Goal: Book appointment/travel/reservation

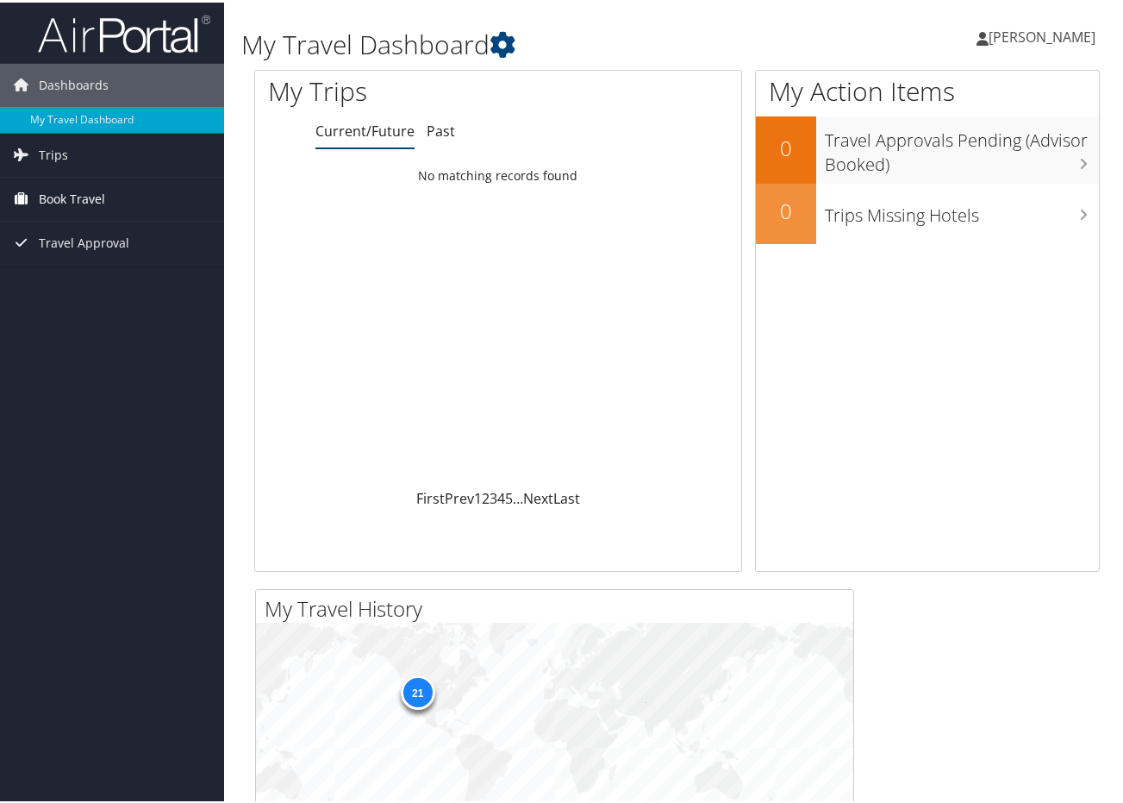
click at [72, 191] on span "Book Travel" at bounding box center [72, 196] width 66 height 43
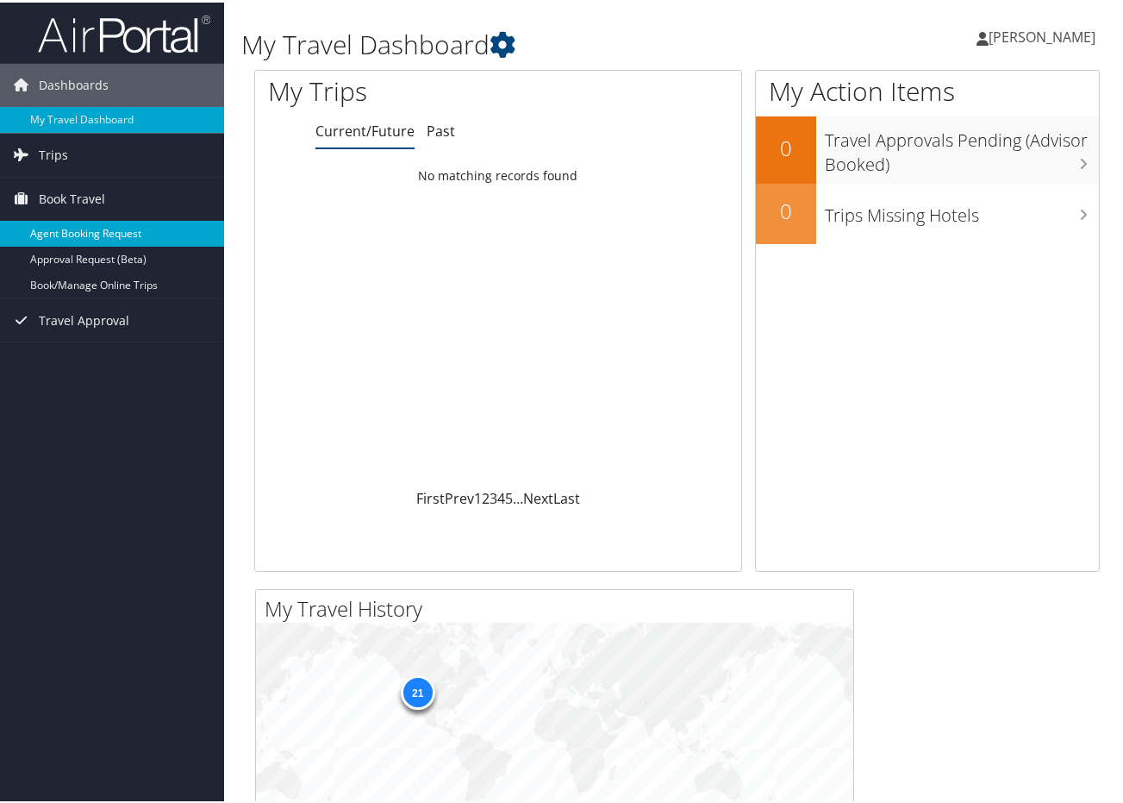
click at [80, 230] on link "Agent Booking Request" at bounding box center [112, 231] width 224 height 26
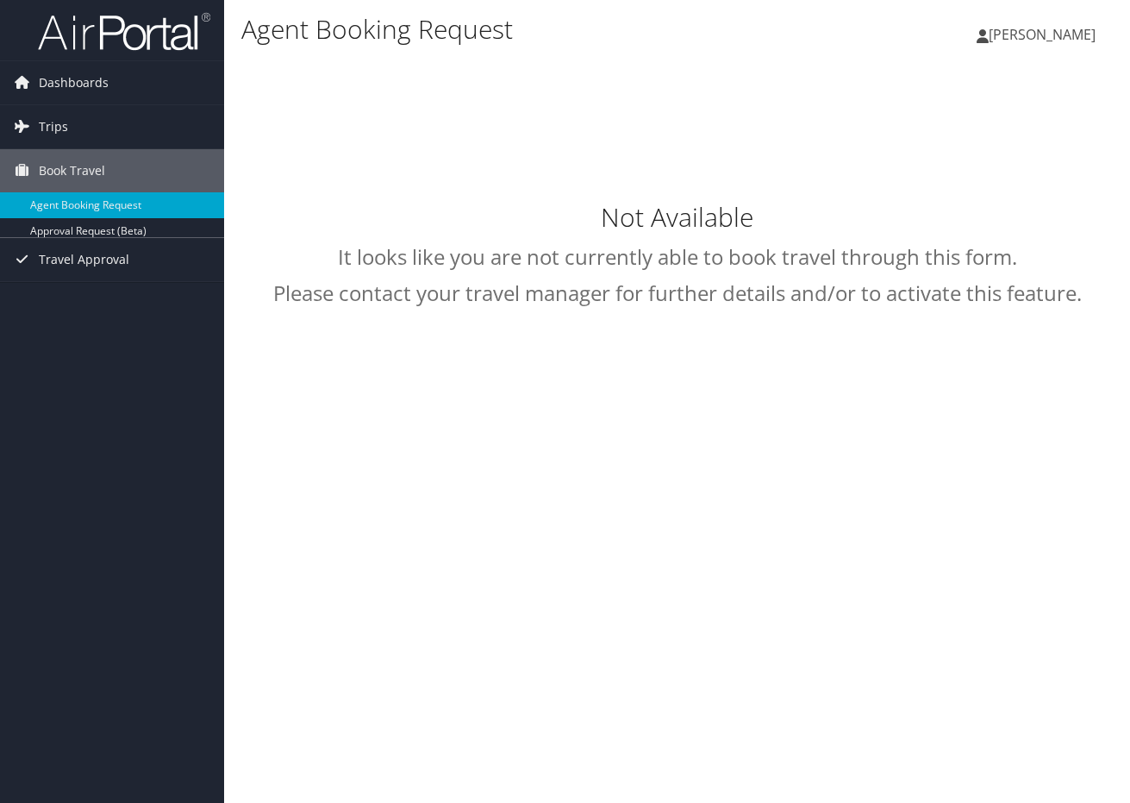
type input "[PERSON_NAME] [PERSON_NAME]"
select select "[EMAIL_ADDRESS][DOMAIN_NAME]"
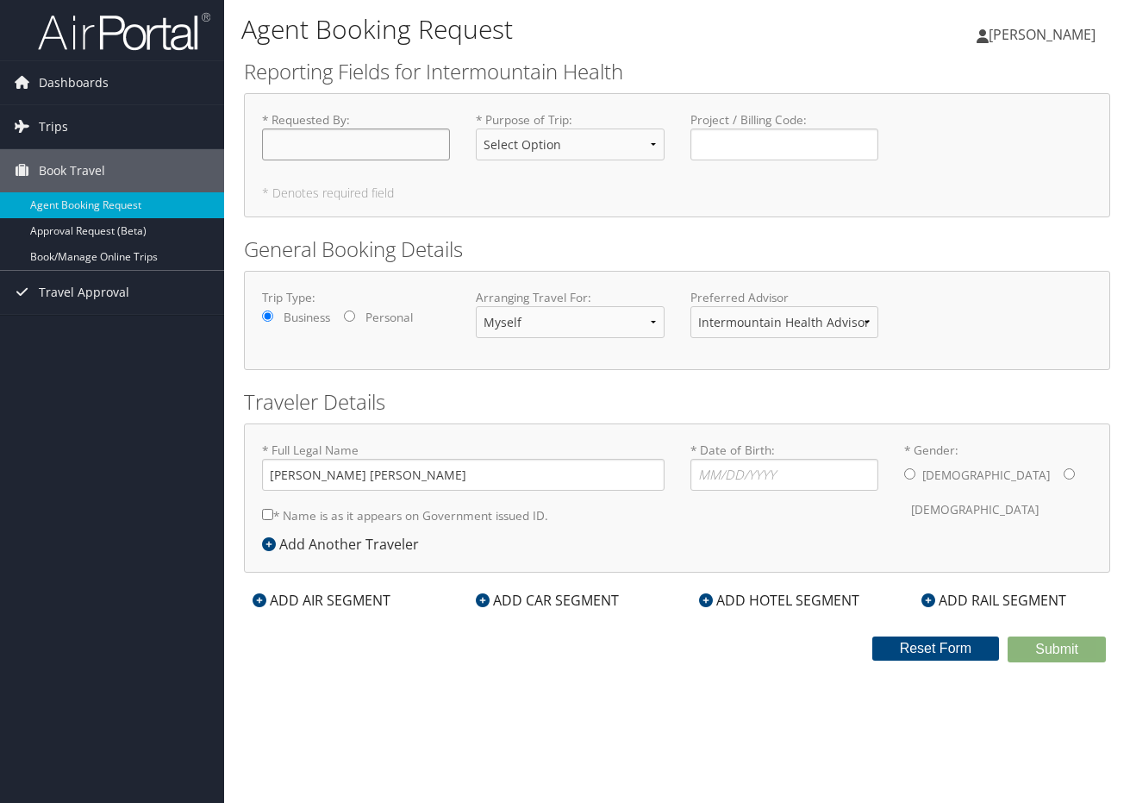
click at [335, 141] on input "* Requested By : Required" at bounding box center [356, 144] width 188 height 32
type input "[PERSON_NAME]"
click at [643, 142] on select "Select Option 3rd Party Reimbursable Business CME Conf or Education Groups Pers…" at bounding box center [570, 144] width 188 height 32
select select "Business"
click at [476, 128] on select "Select Option 3rd Party Reimbursable Business CME Conf or Education Groups Pers…" at bounding box center [570, 144] width 188 height 32
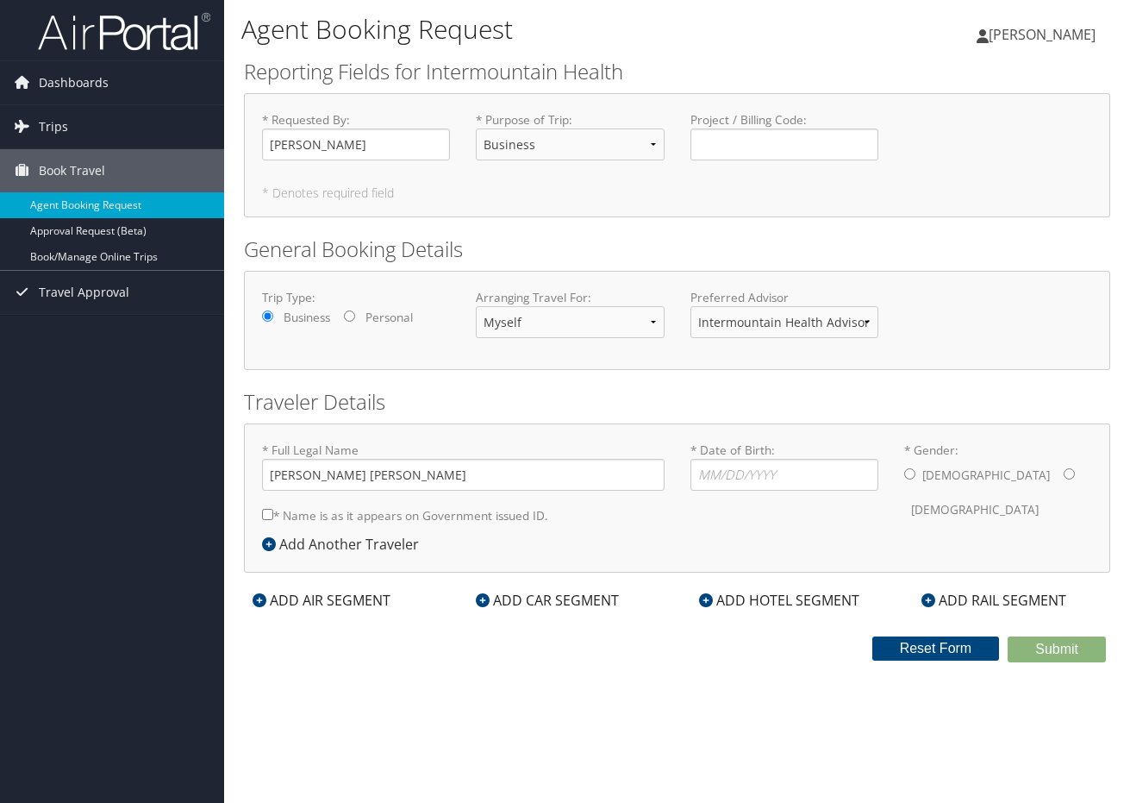
click at [837, 200] on div "* Requested By : [PERSON_NAME] Required * Purpose of Trip : Select Option 3rd P…" at bounding box center [677, 155] width 866 height 124
click at [737, 479] on input "* Date of Birth: Invalid Date" at bounding box center [785, 475] width 188 height 32
type input "0"
type input "[DATE]"
click at [908, 479] on input "* Gender: [DEMOGRAPHIC_DATA] [DEMOGRAPHIC_DATA]" at bounding box center [909, 473] width 11 height 11
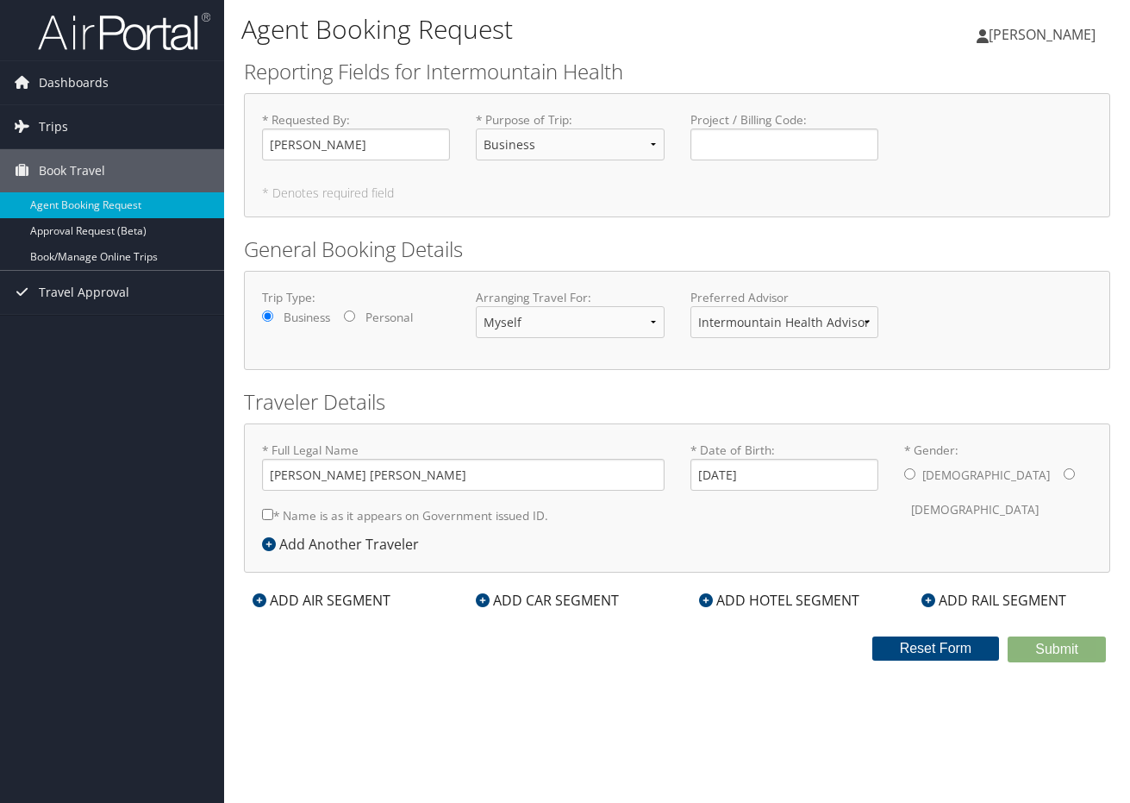
radio input "true"
click at [304, 597] on div "ADD AIR SEGMENT" at bounding box center [321, 600] width 155 height 21
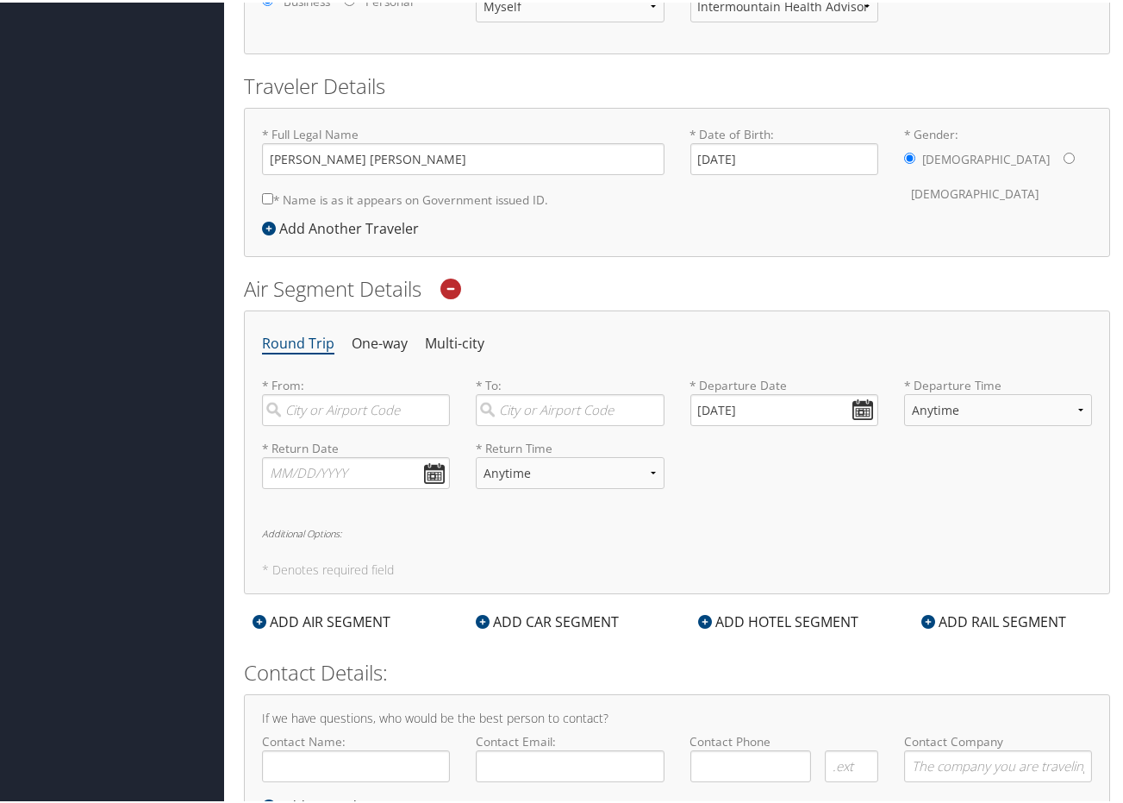
scroll to position [391, 0]
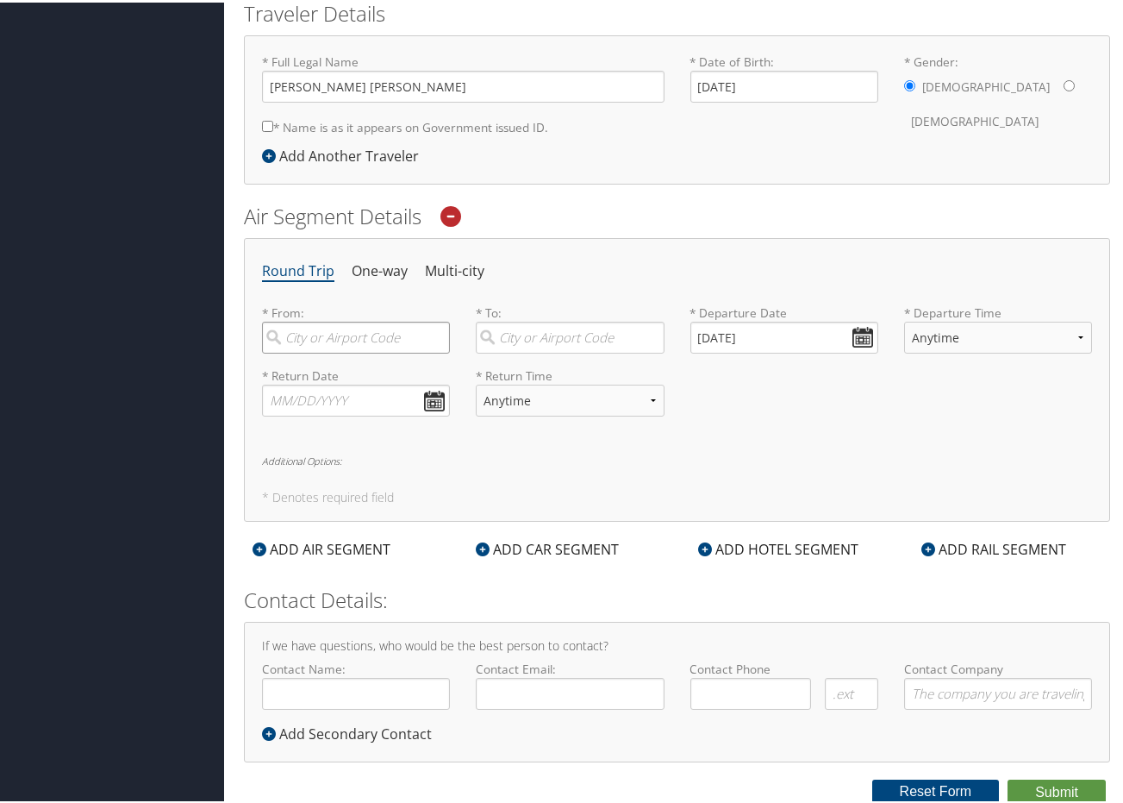
click at [322, 335] on input "search" at bounding box center [356, 335] width 188 height 32
click at [363, 376] on div "[GEOGRAPHIC_DATA] (SLC [US_STATE])" at bounding box center [358, 382] width 165 height 44
click at [363, 351] on input "[GEOGRAPHIC_DATA]" at bounding box center [356, 335] width 188 height 32
type input "[GEOGRAPHIC_DATA] (SLC [US_STATE])"
click at [548, 335] on input "search" at bounding box center [570, 335] width 188 height 32
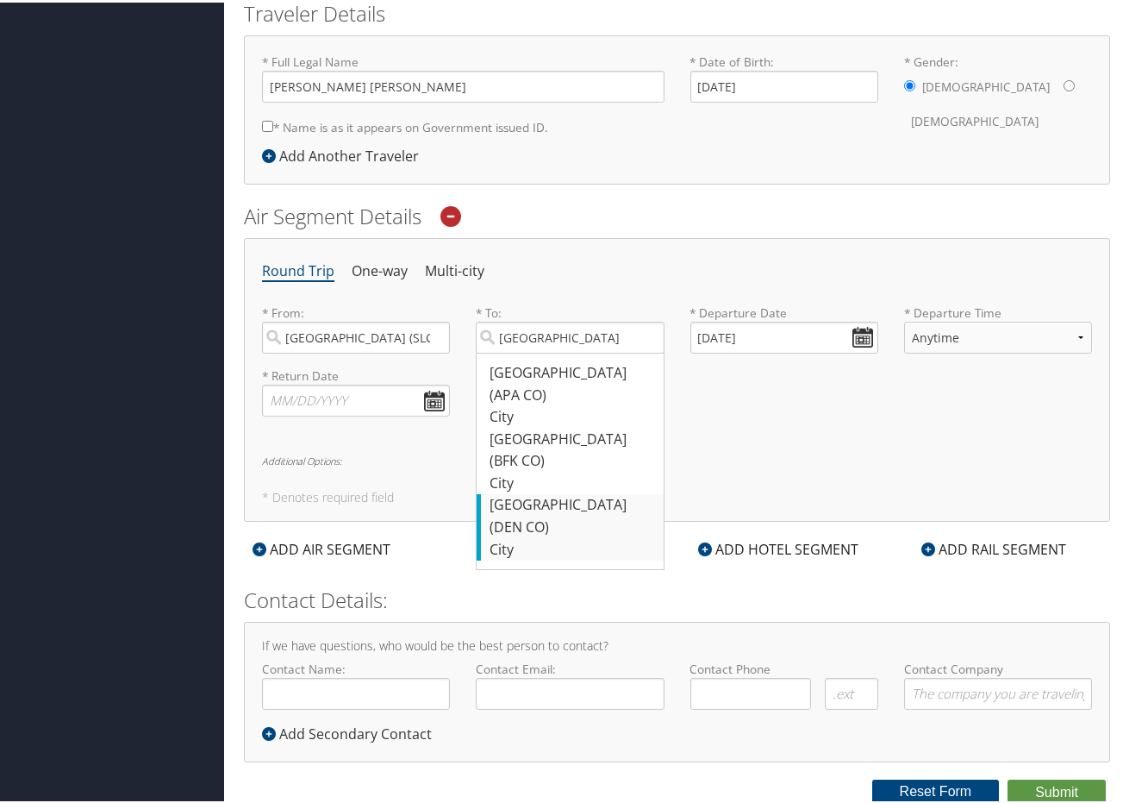
click at [528, 491] on div "Denver (DEN CO)" at bounding box center [572, 513] width 165 height 44
click at [528, 351] on input "[GEOGRAPHIC_DATA]" at bounding box center [570, 335] width 188 height 32
type input "Denver (DEN CO)"
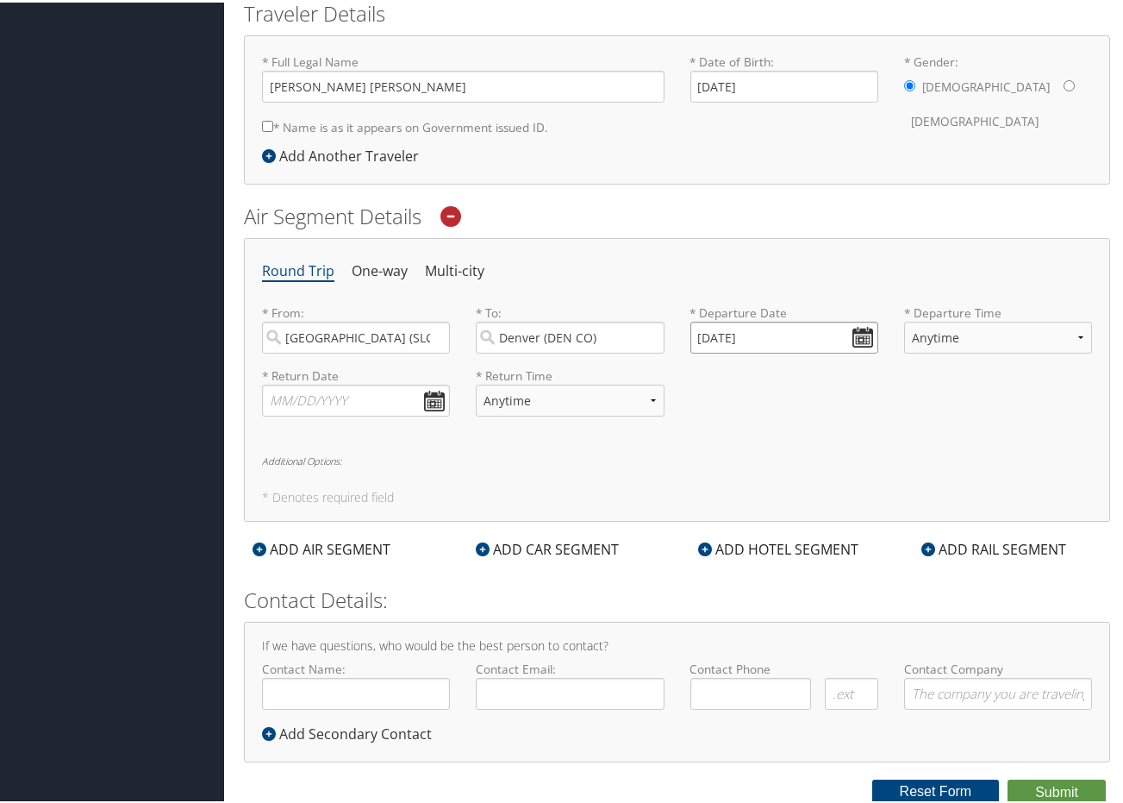
click at [727, 337] on input "[DATE]" at bounding box center [785, 335] width 188 height 32
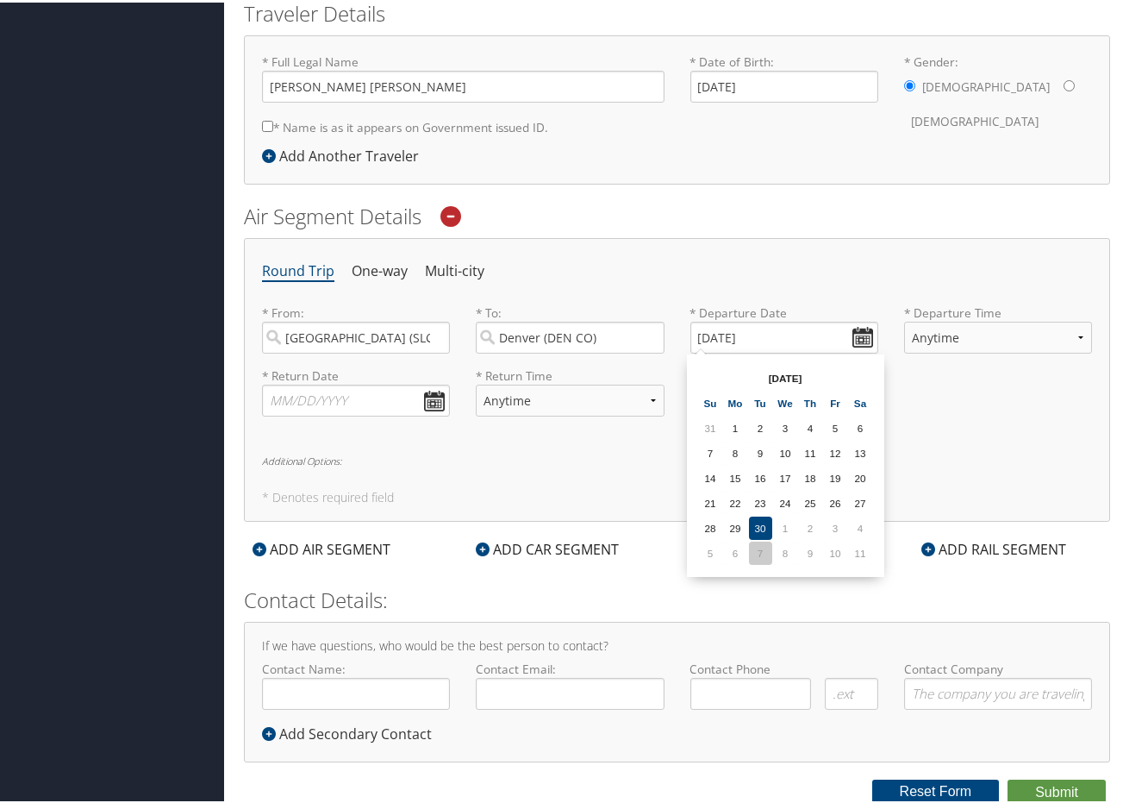
click at [759, 551] on td "7" at bounding box center [760, 550] width 23 height 23
type input "[DATE]"
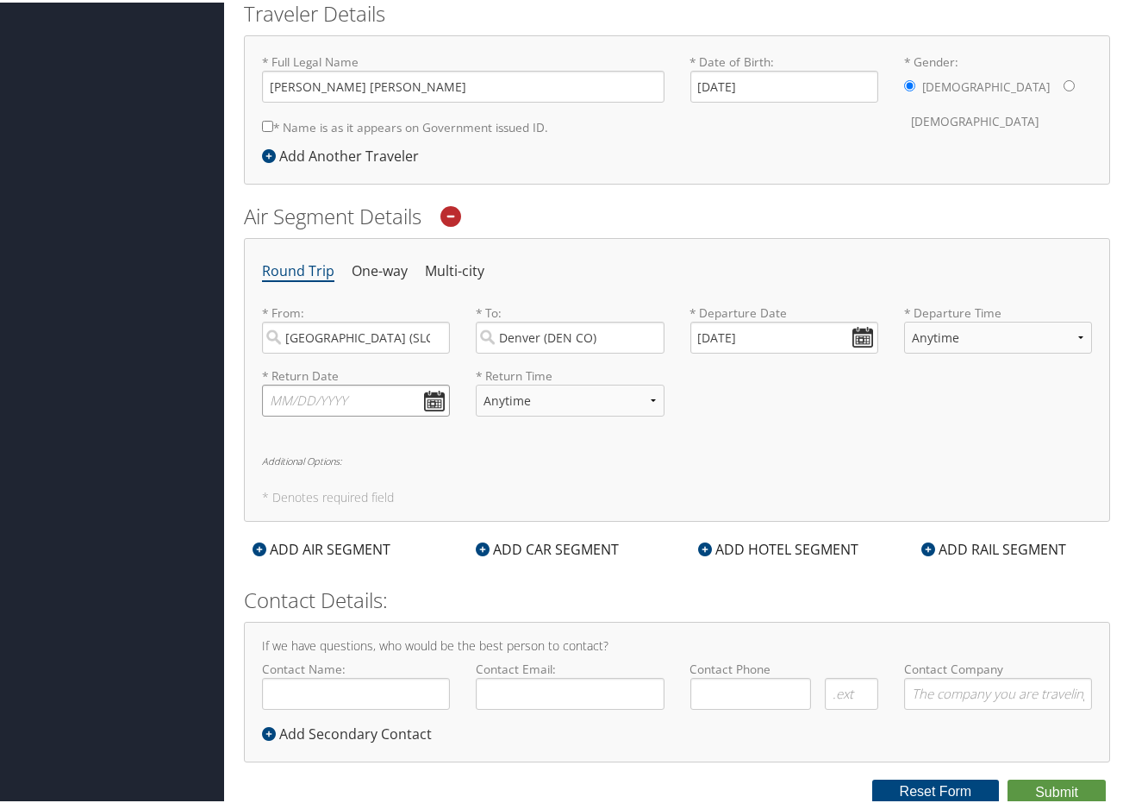
click at [304, 397] on input "text" at bounding box center [356, 398] width 188 height 32
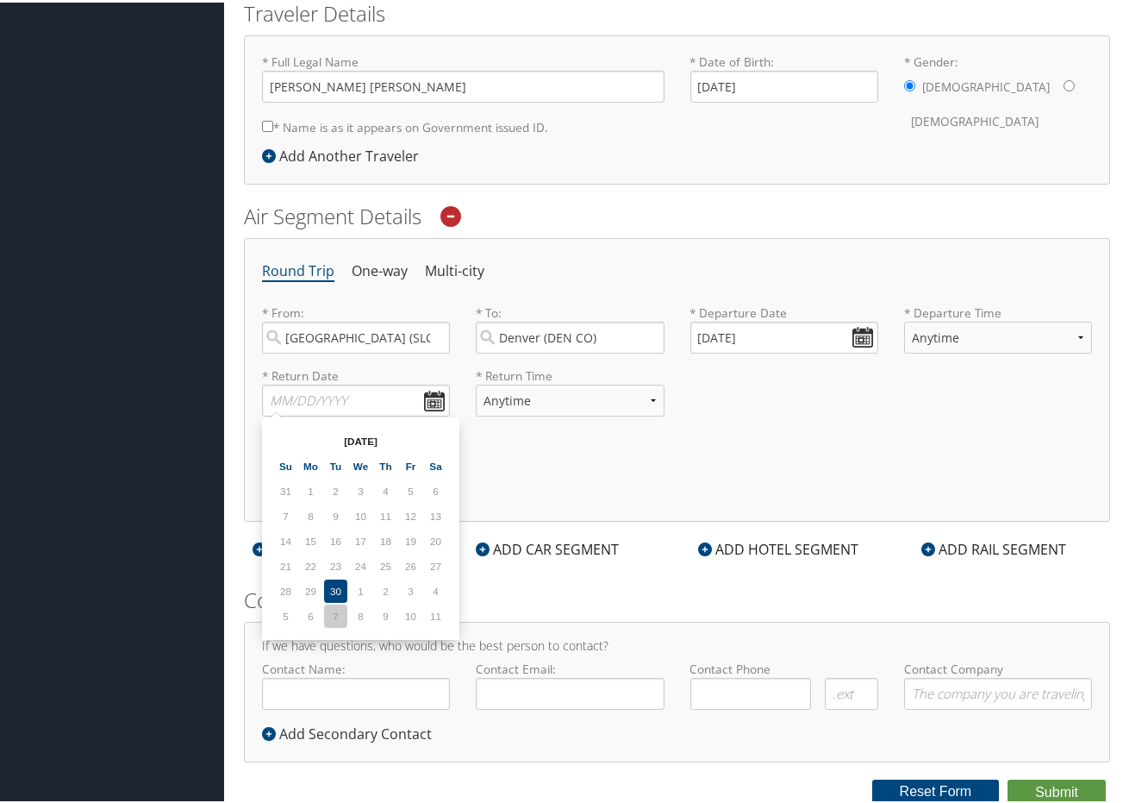
click at [335, 614] on td "7" at bounding box center [335, 613] width 23 height 23
type input "[DATE]"
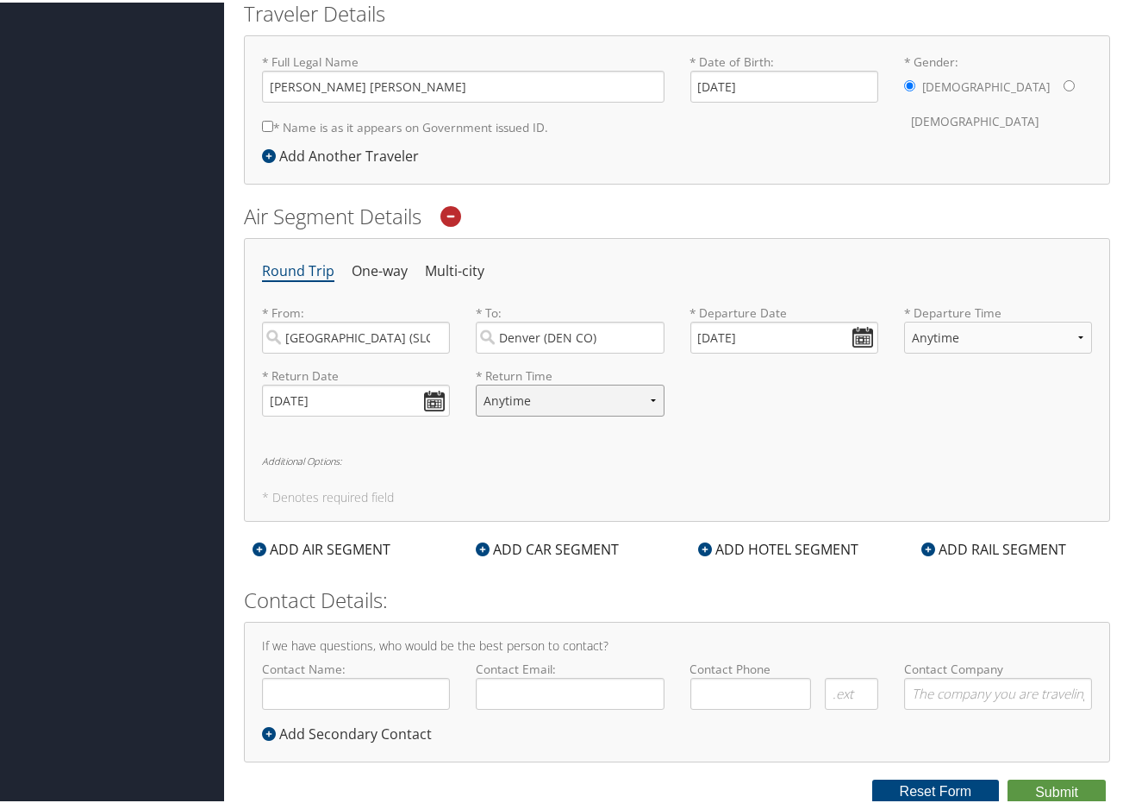
click at [639, 388] on select "Anytime Early Morning (5AM-7AM) Morning (7AM-12PM) Afternoon (12PM-5PM) Evening…" at bounding box center [570, 398] width 188 height 32
click at [810, 454] on h6 "Additional Options:" at bounding box center [677, 457] width 830 height 9
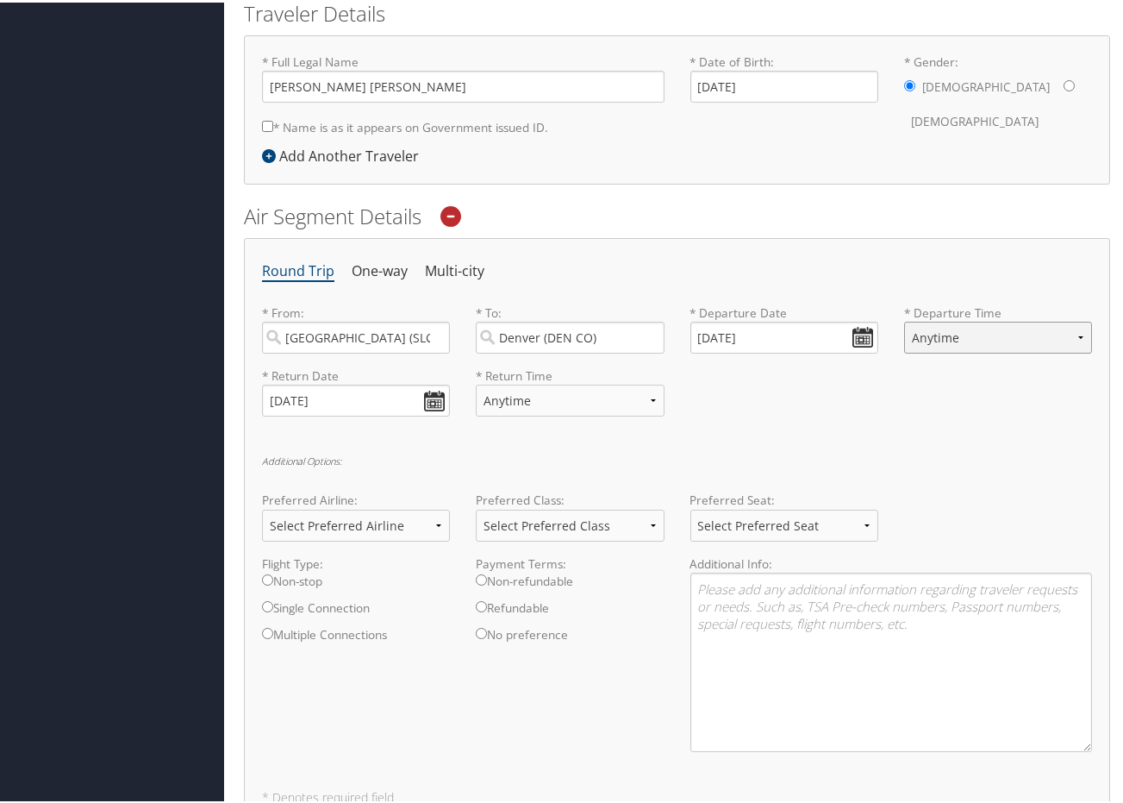
click at [1013, 332] on select "Anytime Early Morning (5AM-7AM) Morning (7AM-12PM) Afternoon (12PM-5PM) Evening…" at bounding box center [998, 335] width 188 height 32
select select "7AM-12PM"
click at [904, 319] on select "Anytime Early Morning (5AM-7AM) Morning (7AM-12PM) Afternoon (12PM-5PM) Evening…" at bounding box center [998, 335] width 188 height 32
click at [779, 393] on div "* Return Date [DATE] Dates must be valid * Return Time Anytime Early Morning (5…" at bounding box center [677, 396] width 856 height 63
click at [654, 394] on select "Anytime Early Morning (5AM-7AM) Morning (7AM-12PM) Afternoon (12PM-5PM) Evening…" at bounding box center [570, 398] width 188 height 32
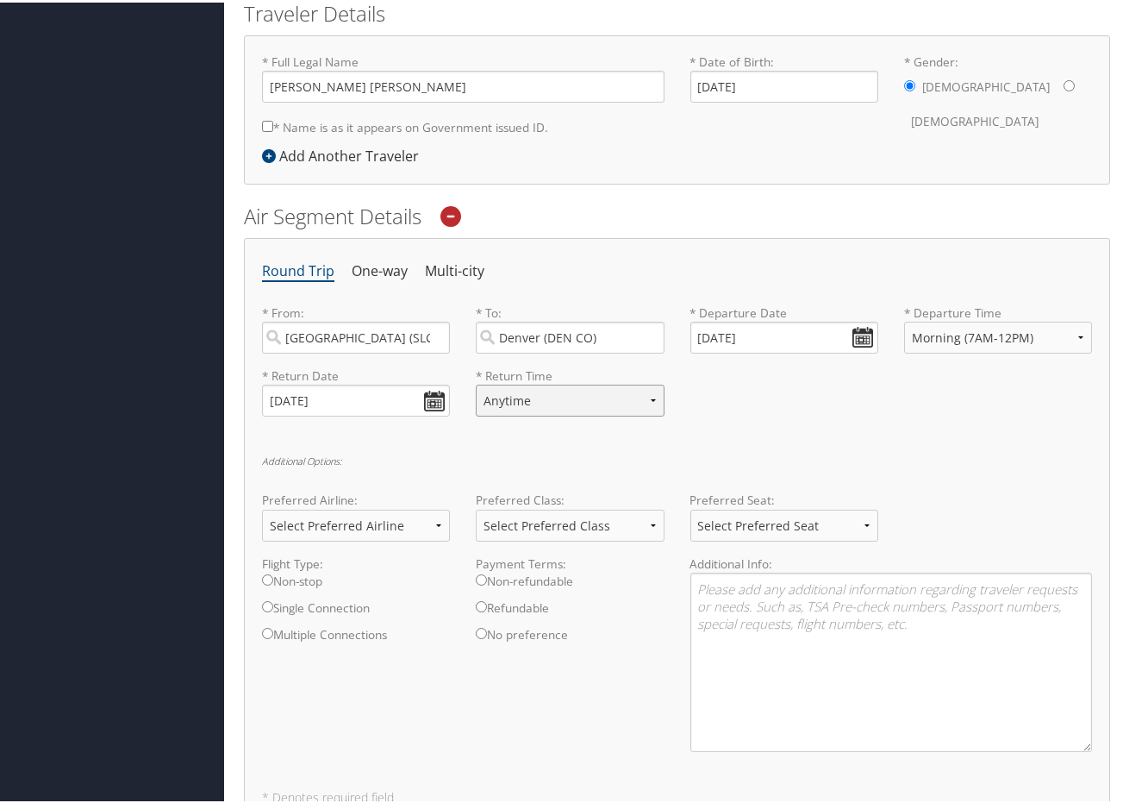
select select "5:00 PM"
click at [476, 382] on select "Anytime Early Morning (5AM-7AM) Morning (7AM-12PM) Afternoon (12PM-5PM) Evening…" at bounding box center [570, 398] width 188 height 32
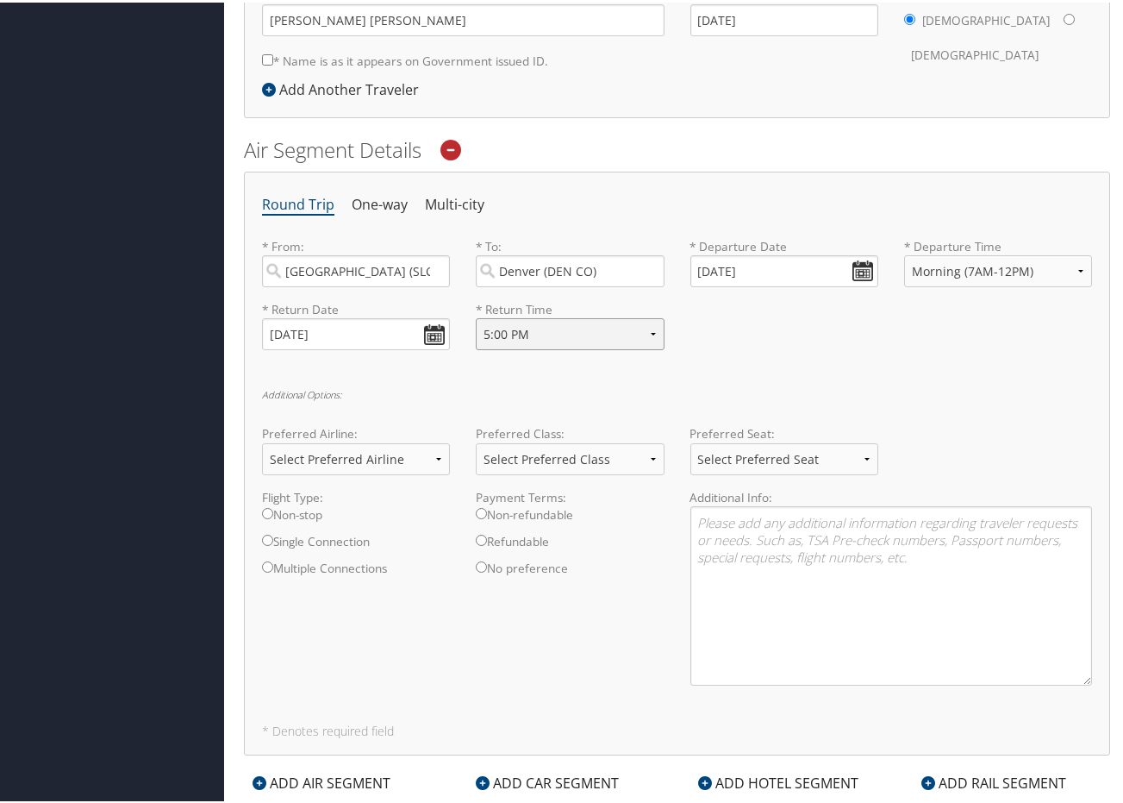
scroll to position [477, 0]
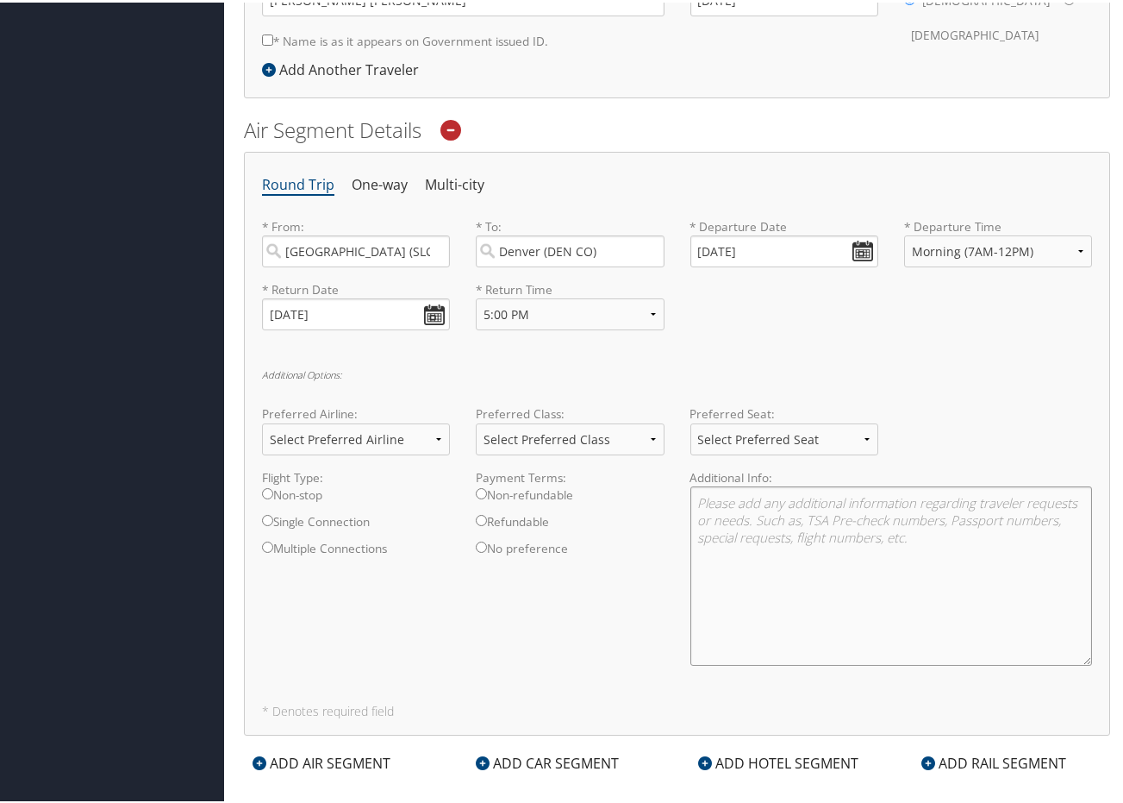
click at [733, 494] on textarea at bounding box center [892, 573] width 403 height 179
click at [270, 492] on input "Non-stop" at bounding box center [267, 490] width 11 height 11
radio input "true"
click at [437, 432] on select "Select Preferred Airline Delta United Airlines American Airlines Southwest Airl…" at bounding box center [356, 437] width 188 height 32
click at [443, 372] on h6 "Additional Options:" at bounding box center [677, 371] width 830 height 9
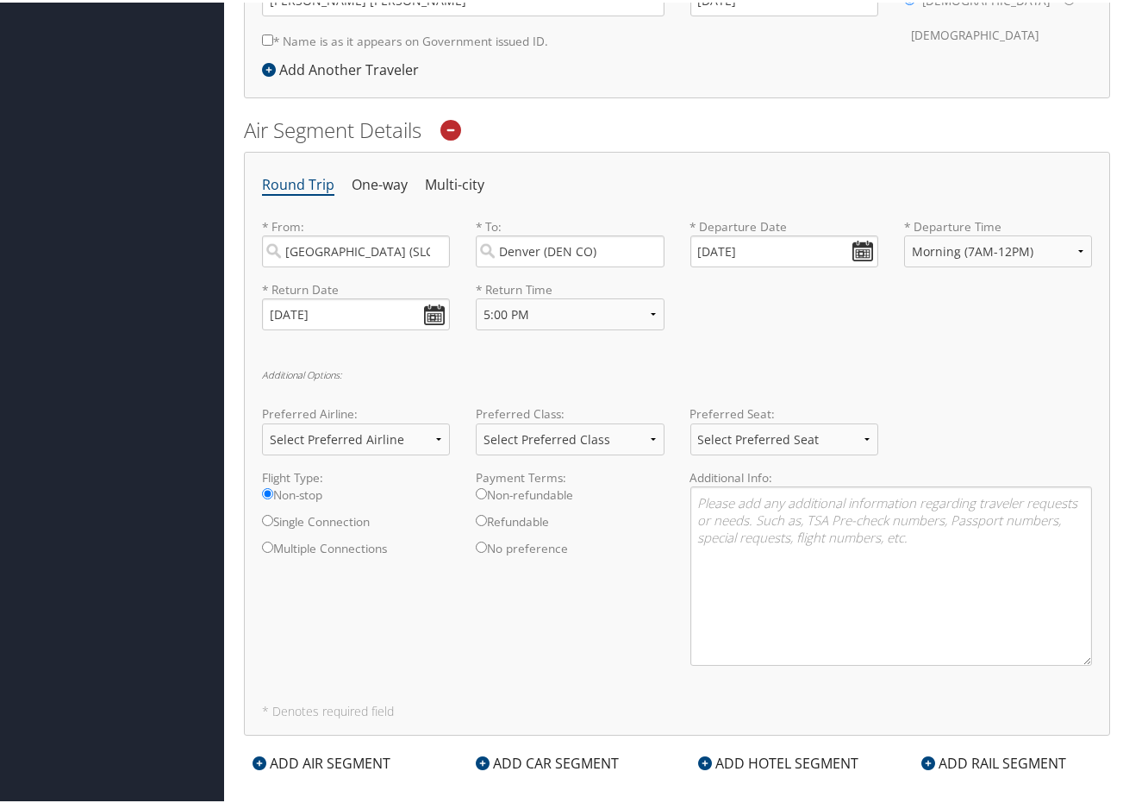
scroll to position [391, 0]
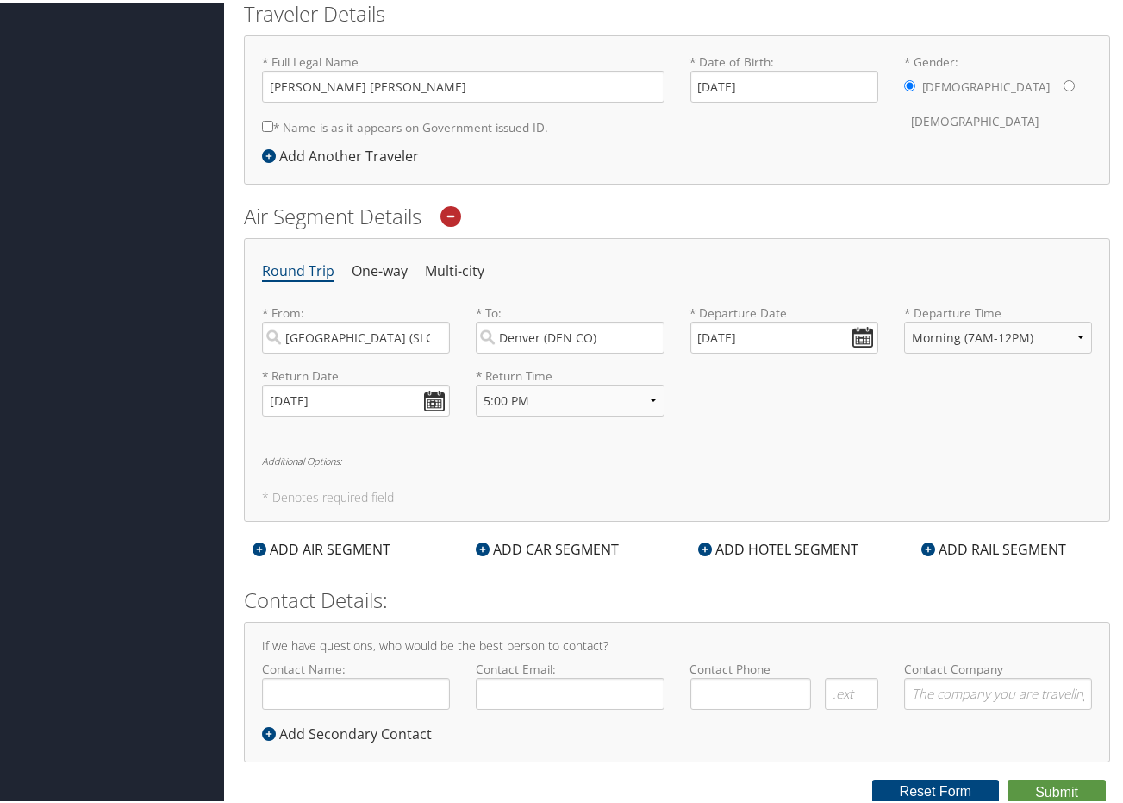
click at [300, 461] on h6 "Additional Options:" at bounding box center [677, 457] width 830 height 9
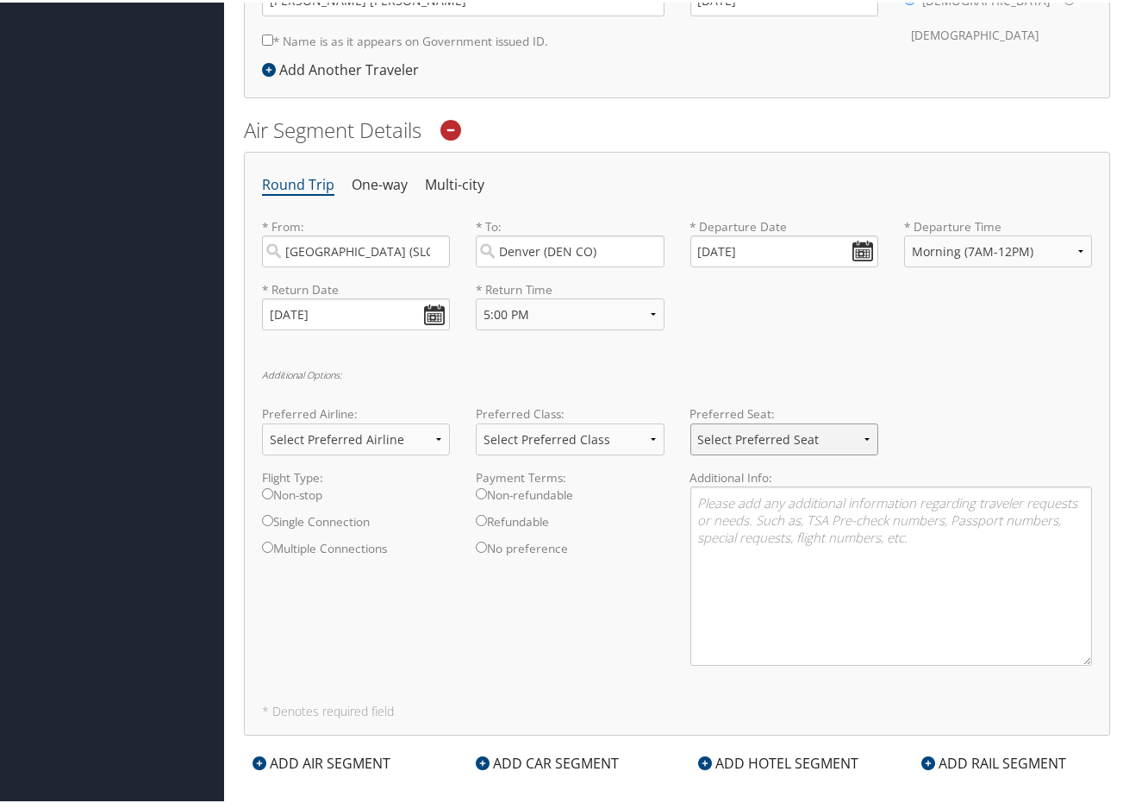
click at [871, 438] on select "Select Preferred Seat Aisle Window Middle" at bounding box center [785, 437] width 188 height 32
select select "Window"
click at [691, 421] on select "Select Preferred Seat Aisle Window Middle" at bounding box center [785, 437] width 188 height 32
click at [712, 506] on textarea at bounding box center [892, 573] width 403 height 179
click at [811, 547] on textarea "I know this is short notice so the least expensive works well for me. I need to…" at bounding box center [892, 573] width 403 height 179
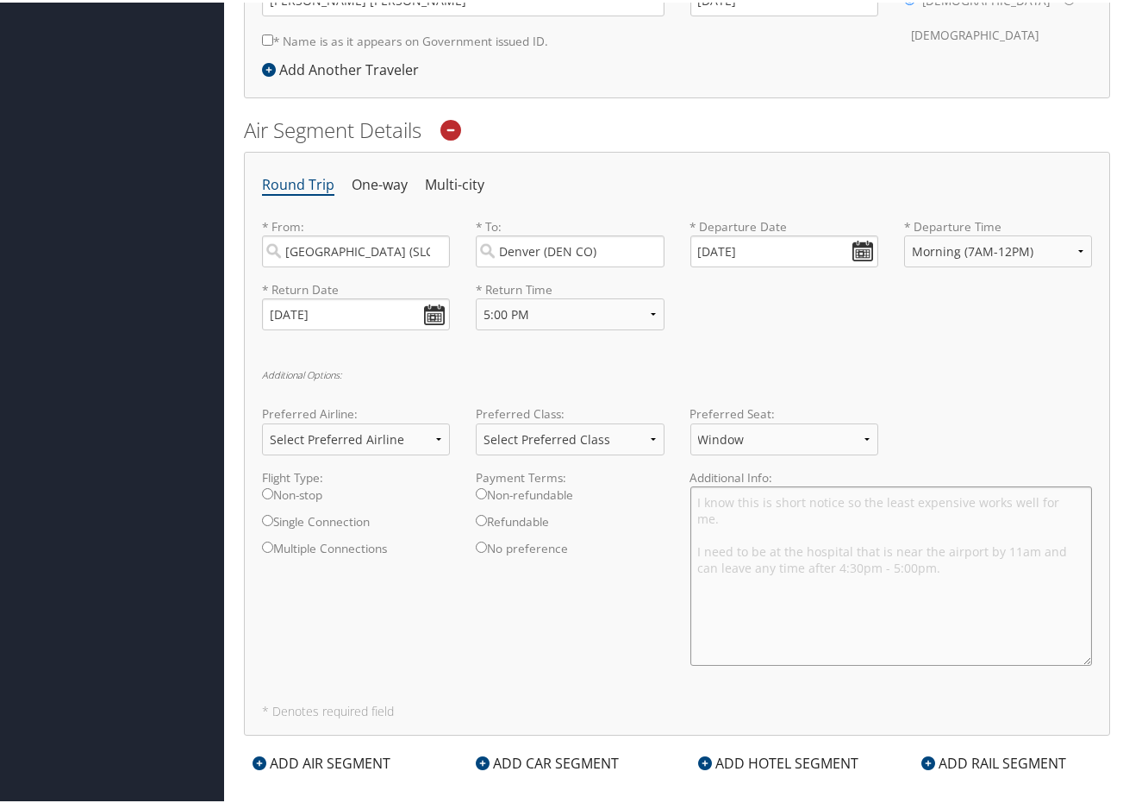
type textarea "I know this is short notice so the least expensive works well for me. I need to…"
click at [266, 489] on input "Non-stop" at bounding box center [267, 490] width 11 height 11
radio input "true"
click at [916, 347] on div "Round Trip One-way Multi-city * From: [GEOGRAPHIC_DATA] ([GEOGRAPHIC_DATA] [US_…" at bounding box center [677, 441] width 866 height 584
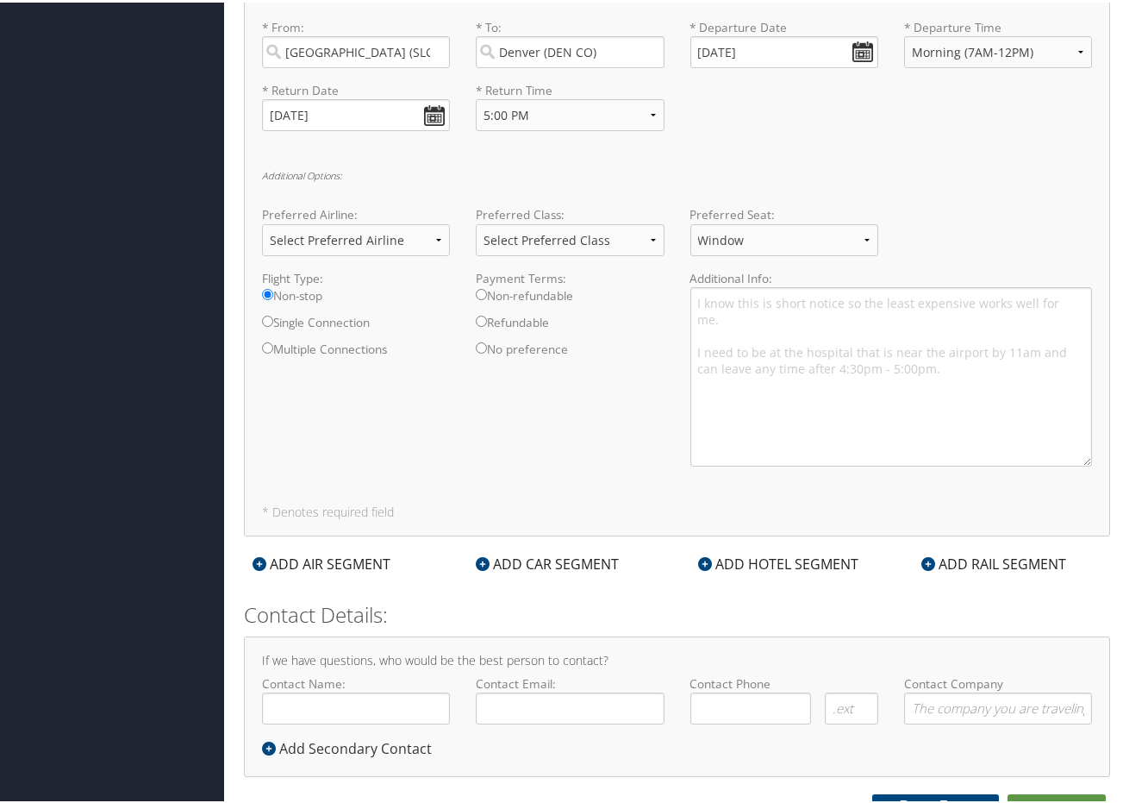
scroll to position [691, 0]
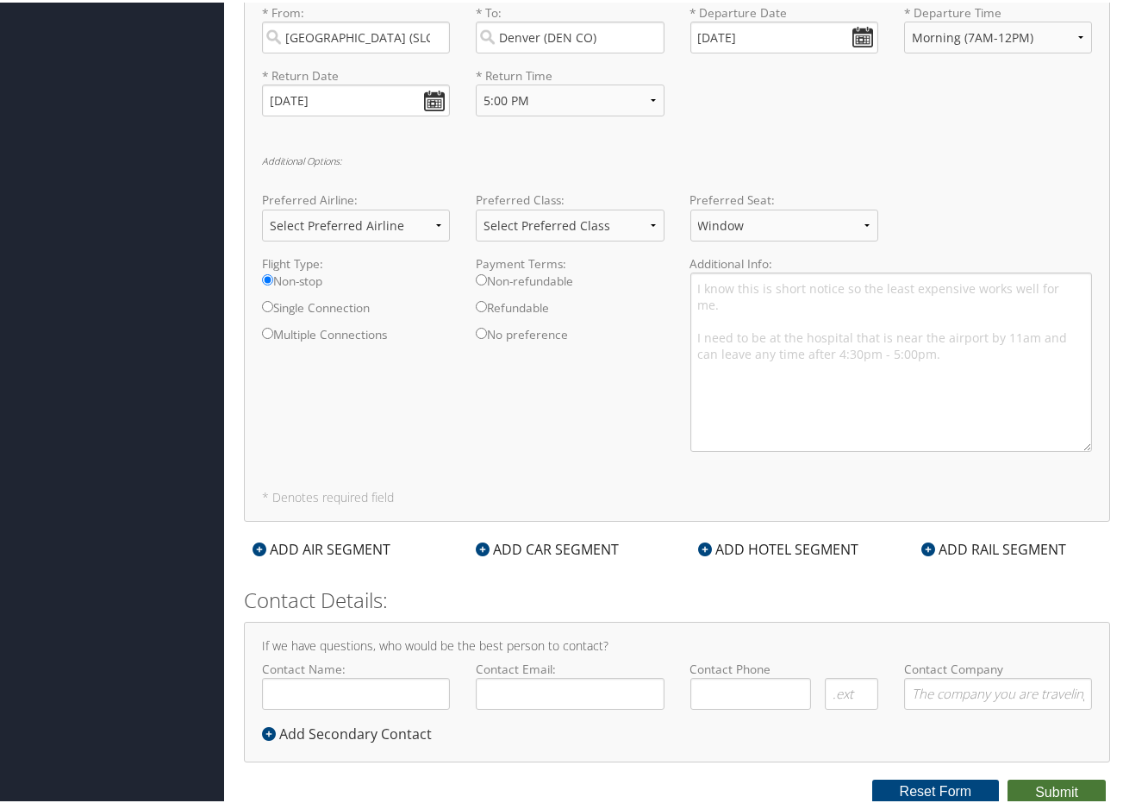
click at [1052, 790] on button "Submit" at bounding box center [1057, 790] width 98 height 26
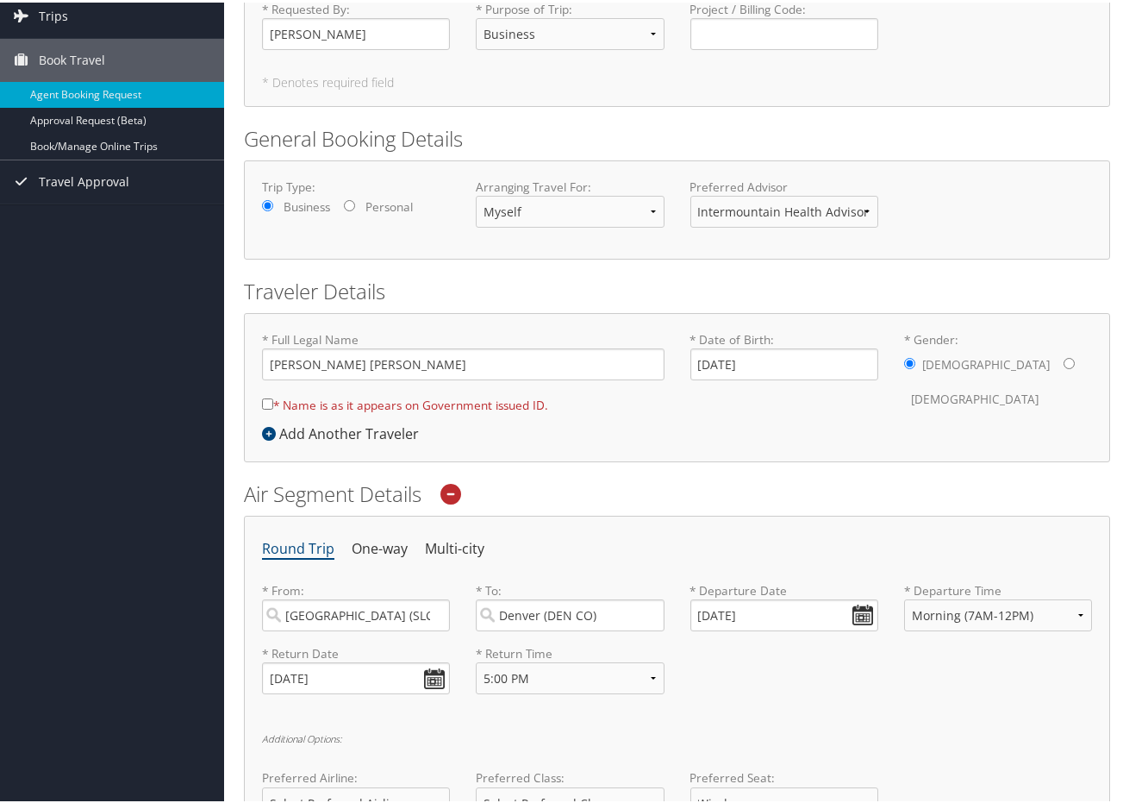
click at [266, 403] on input "* Name is as it appears on Government issued ID." at bounding box center [267, 401] width 11 height 11
checkbox input "true"
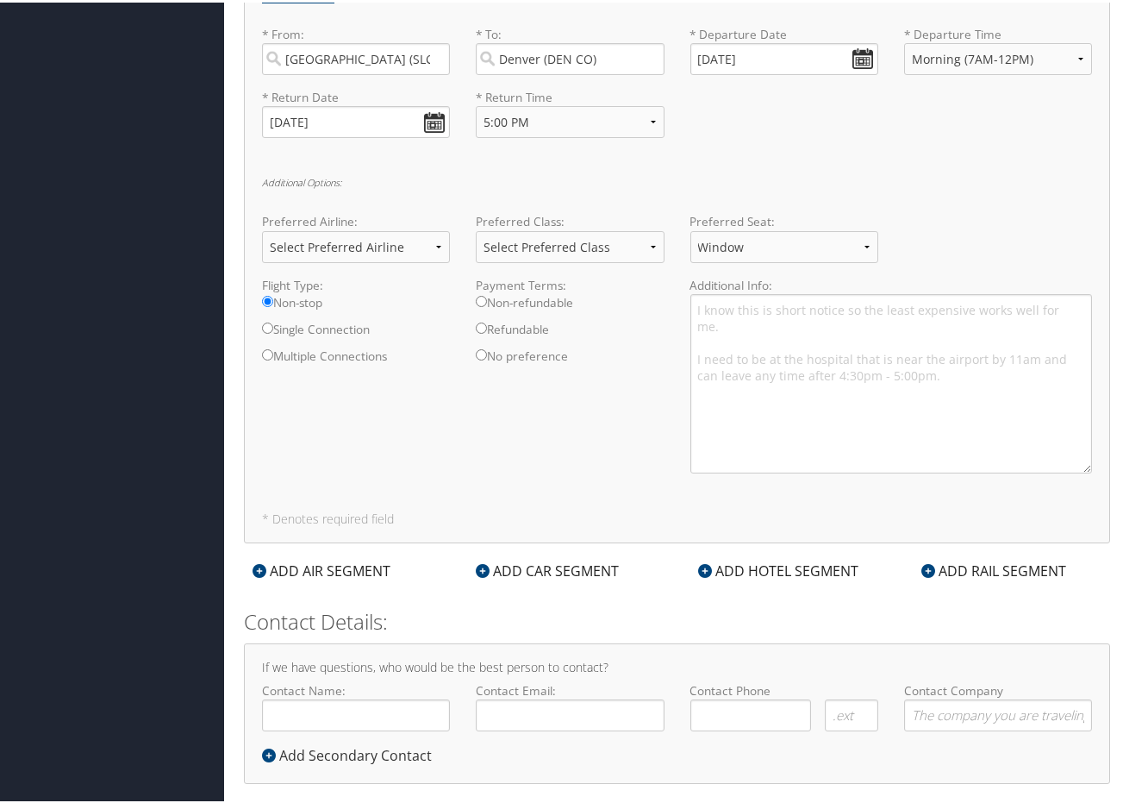
scroll to position [691, 0]
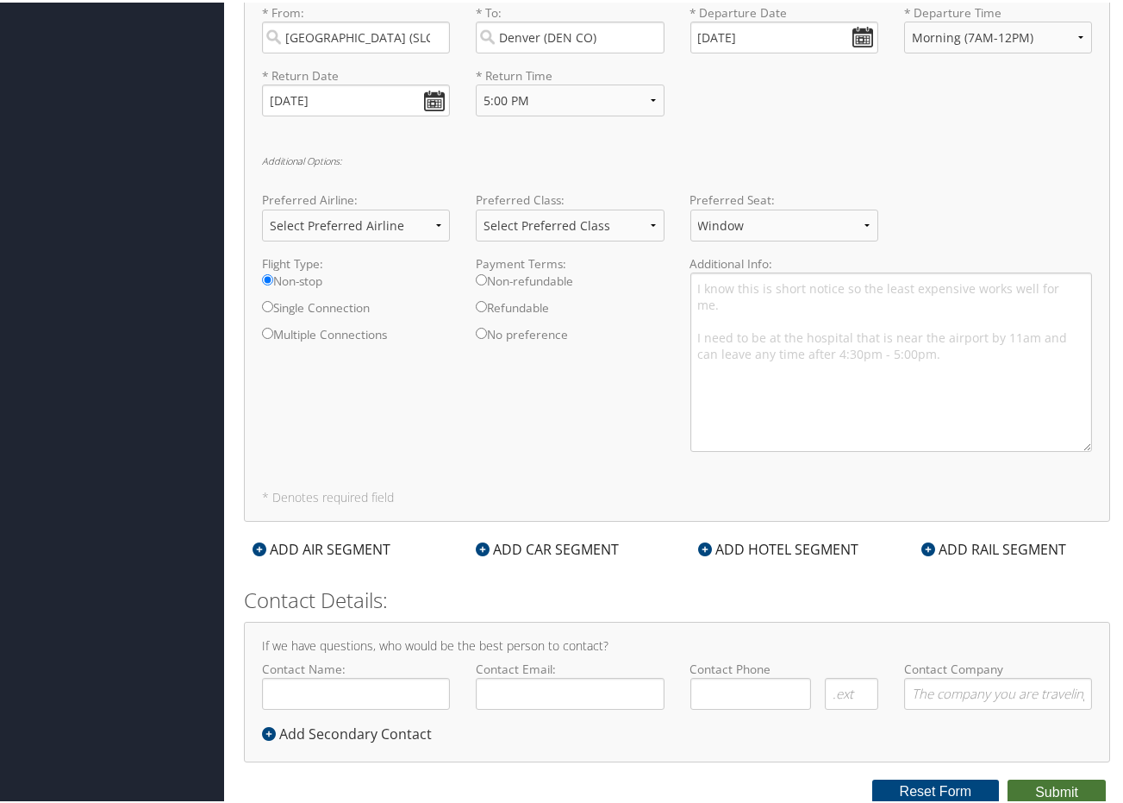
click at [1051, 787] on button "Submit" at bounding box center [1057, 790] width 98 height 26
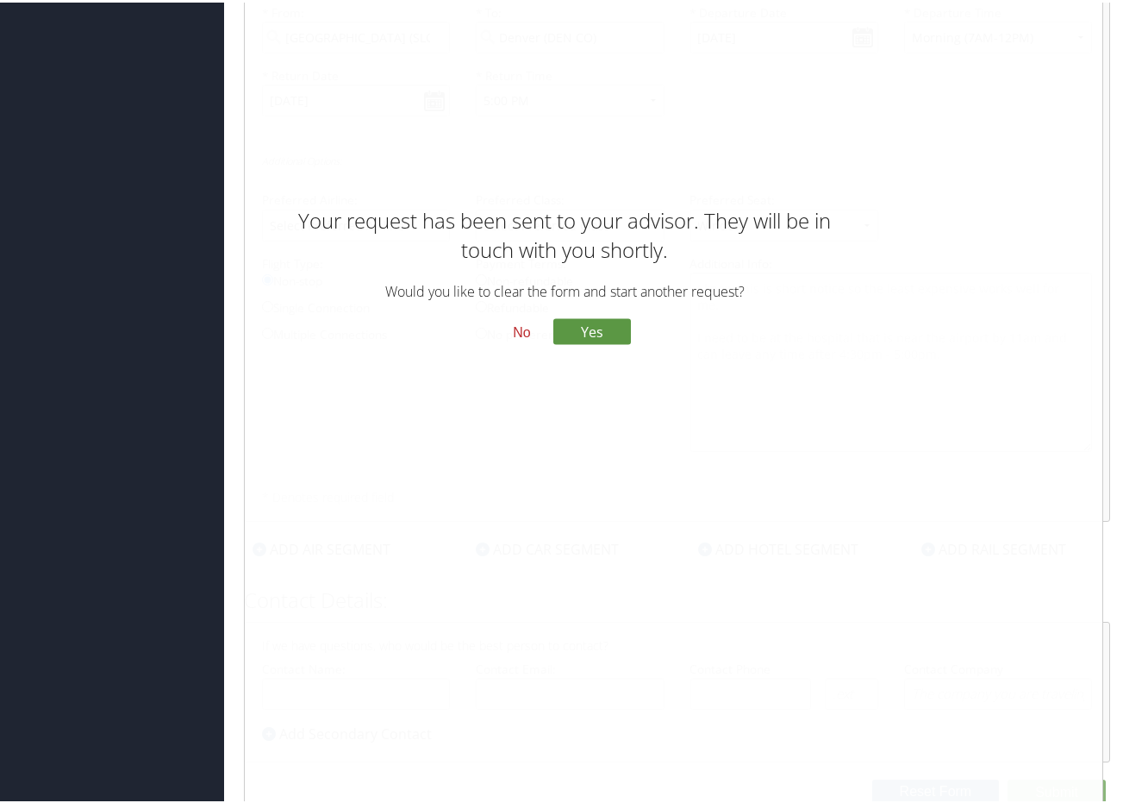
click at [520, 331] on button "No" at bounding box center [521, 330] width 45 height 29
